Goal: Information Seeking & Learning: Learn about a topic

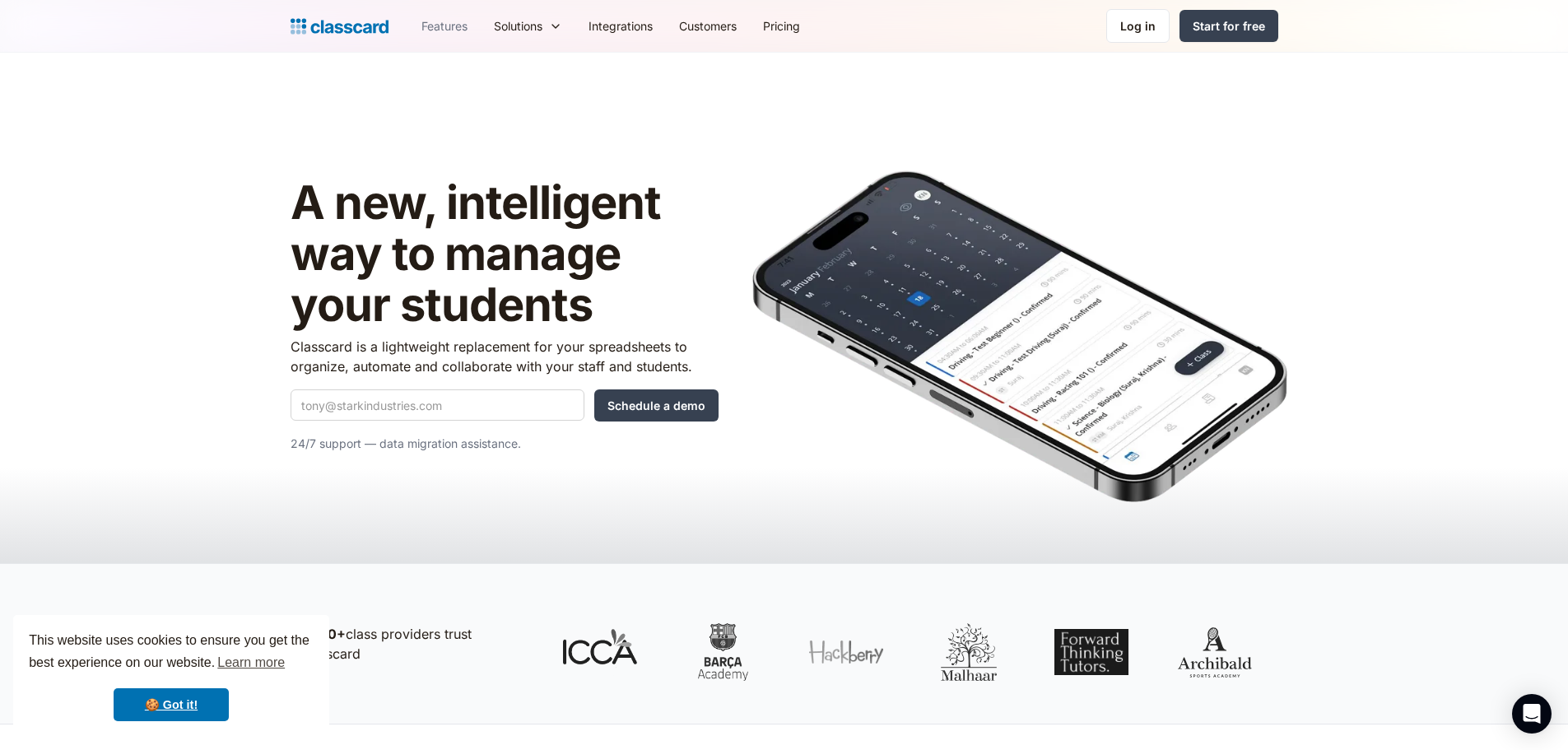
click at [457, 27] on link "Features" at bounding box center [445, 26] width 73 height 37
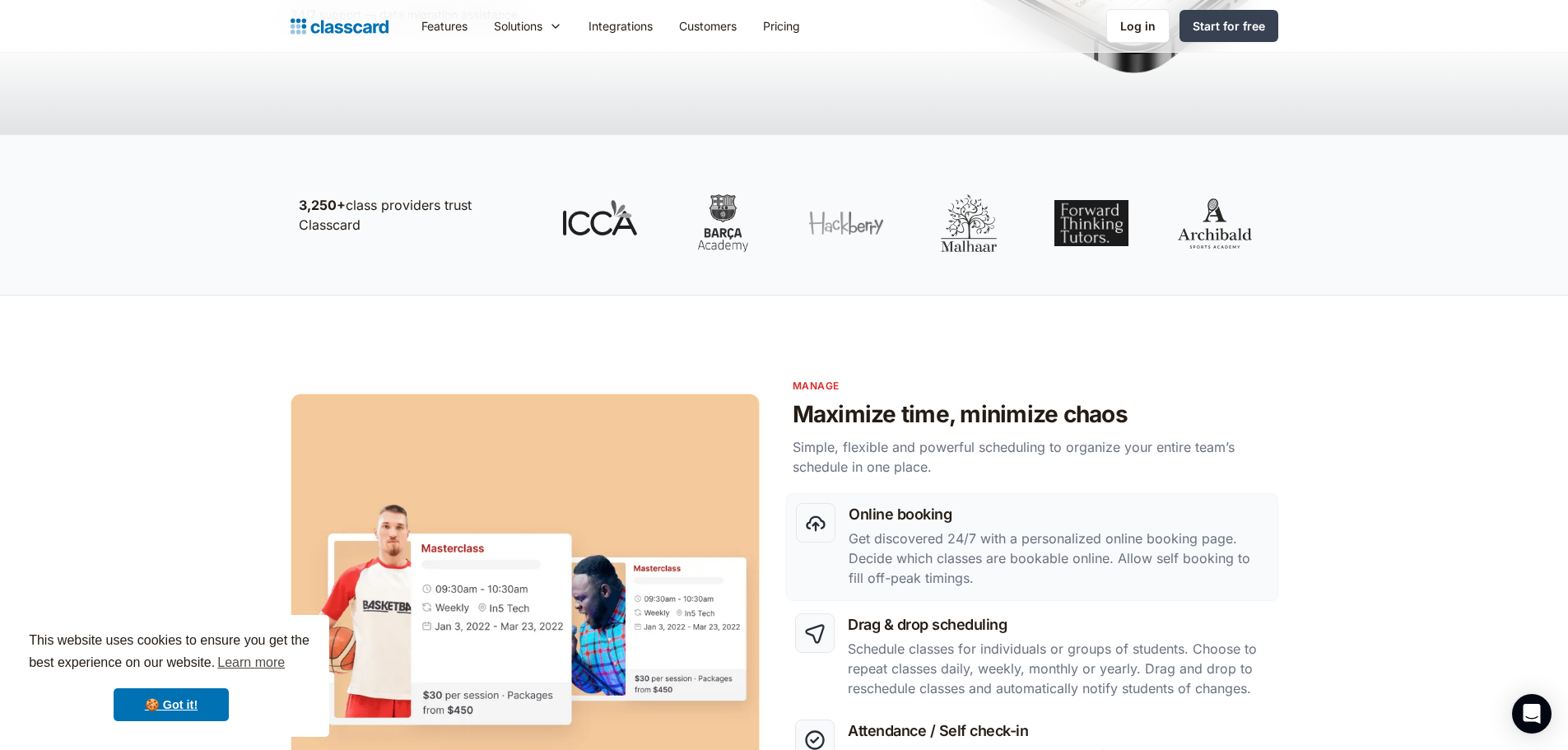
scroll to position [247, 0]
